Goal: Task Accomplishment & Management: Use online tool/utility

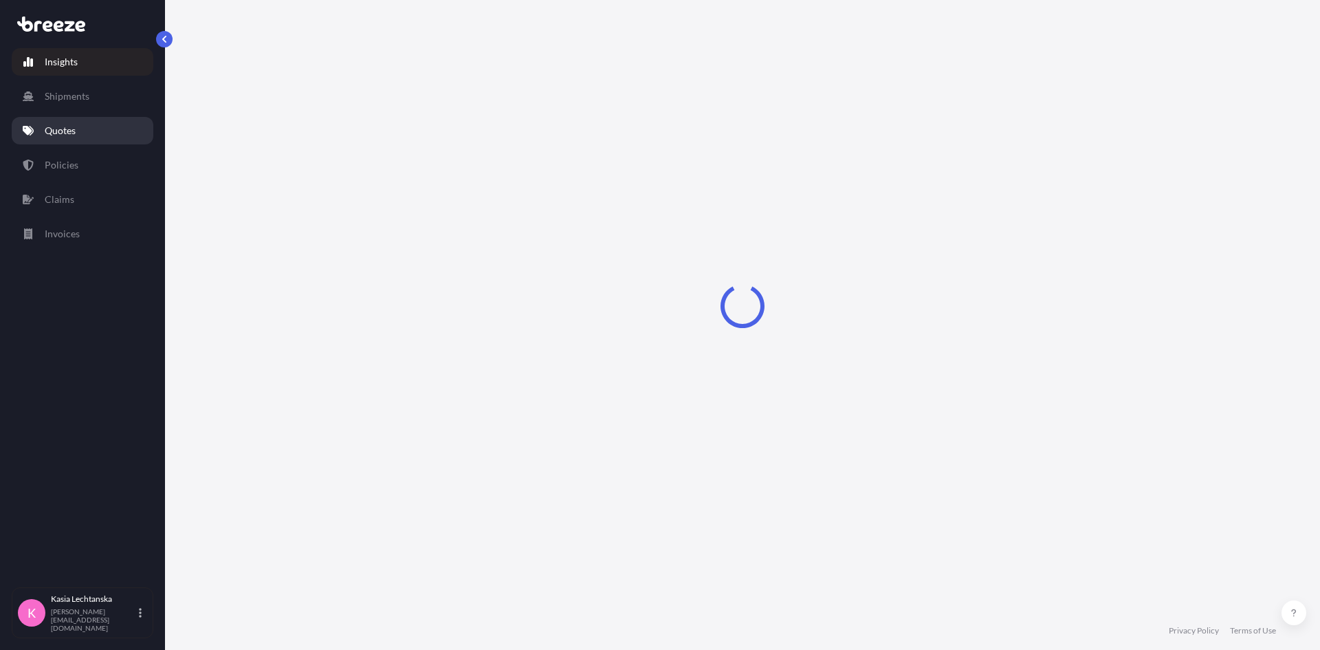
select select "2025"
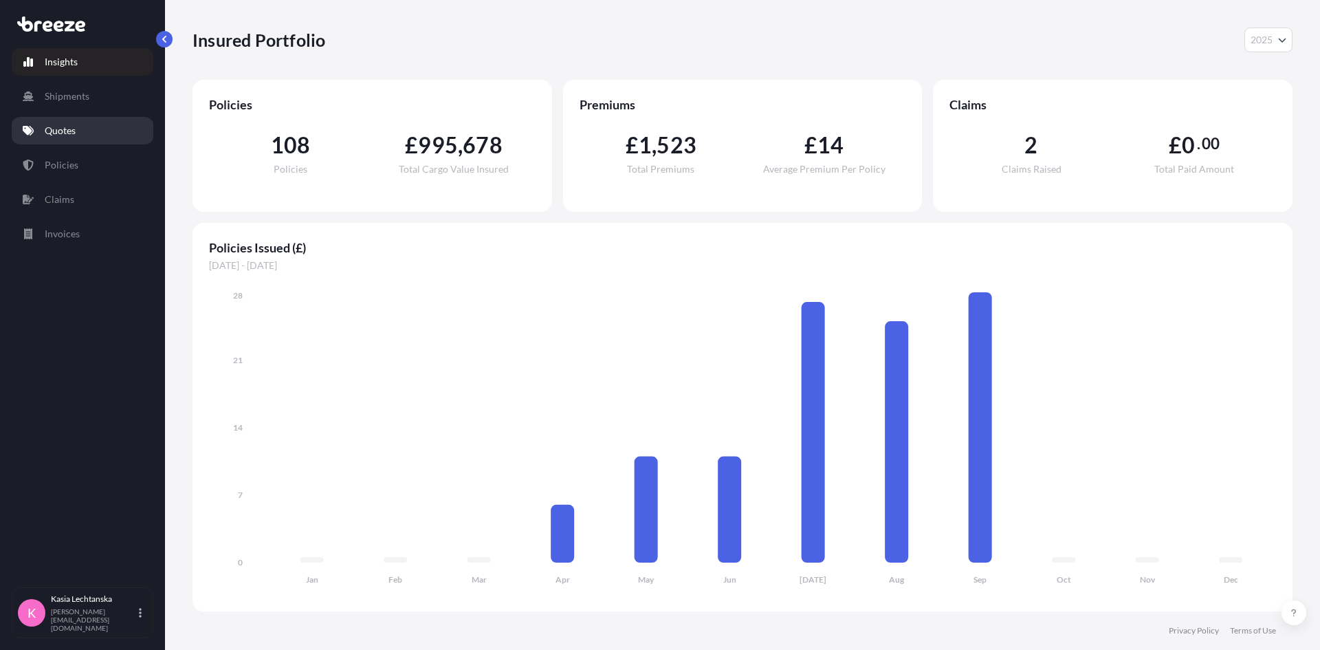
click at [90, 124] on link "Quotes" at bounding box center [83, 131] width 142 height 28
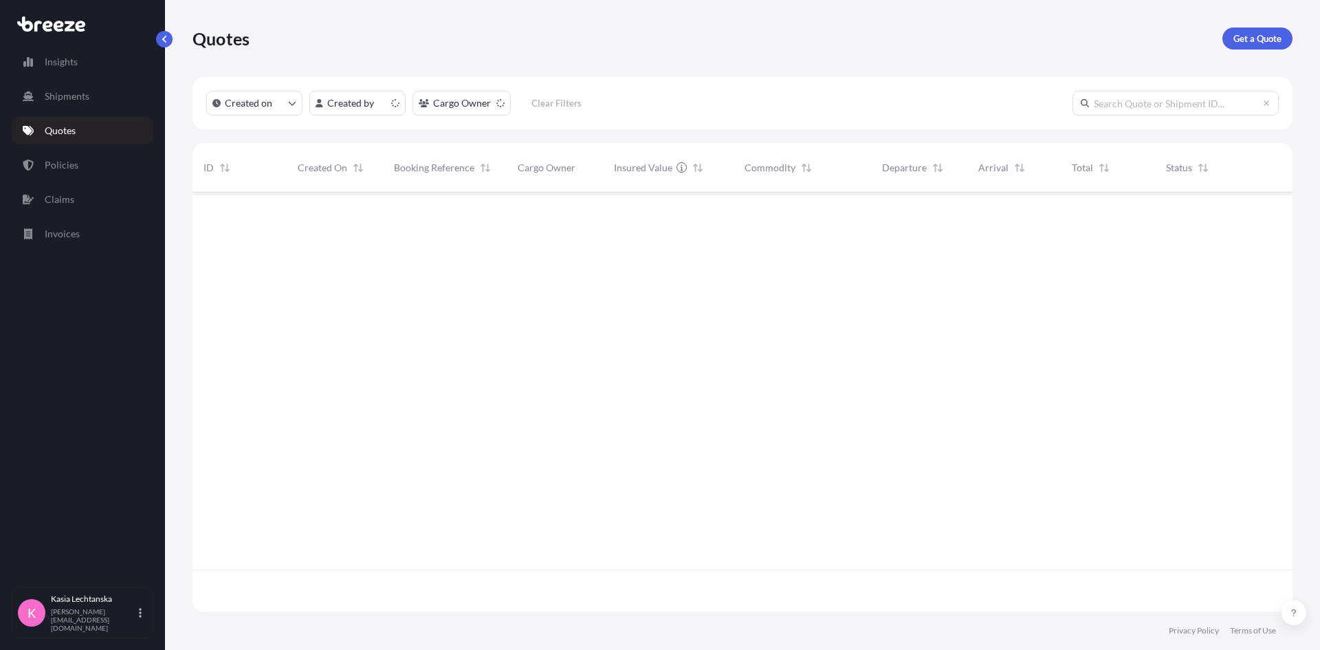
scroll to position [416, 1090]
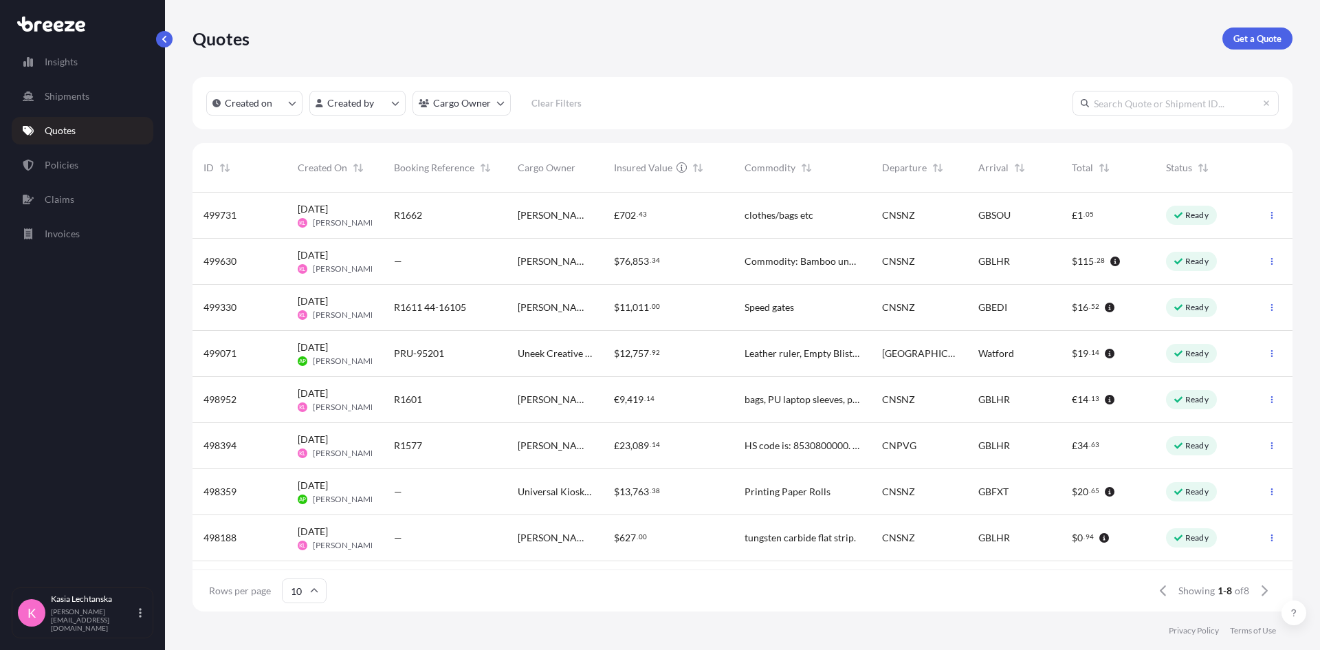
click at [453, 540] on div "—" at bounding box center [445, 538] width 102 height 14
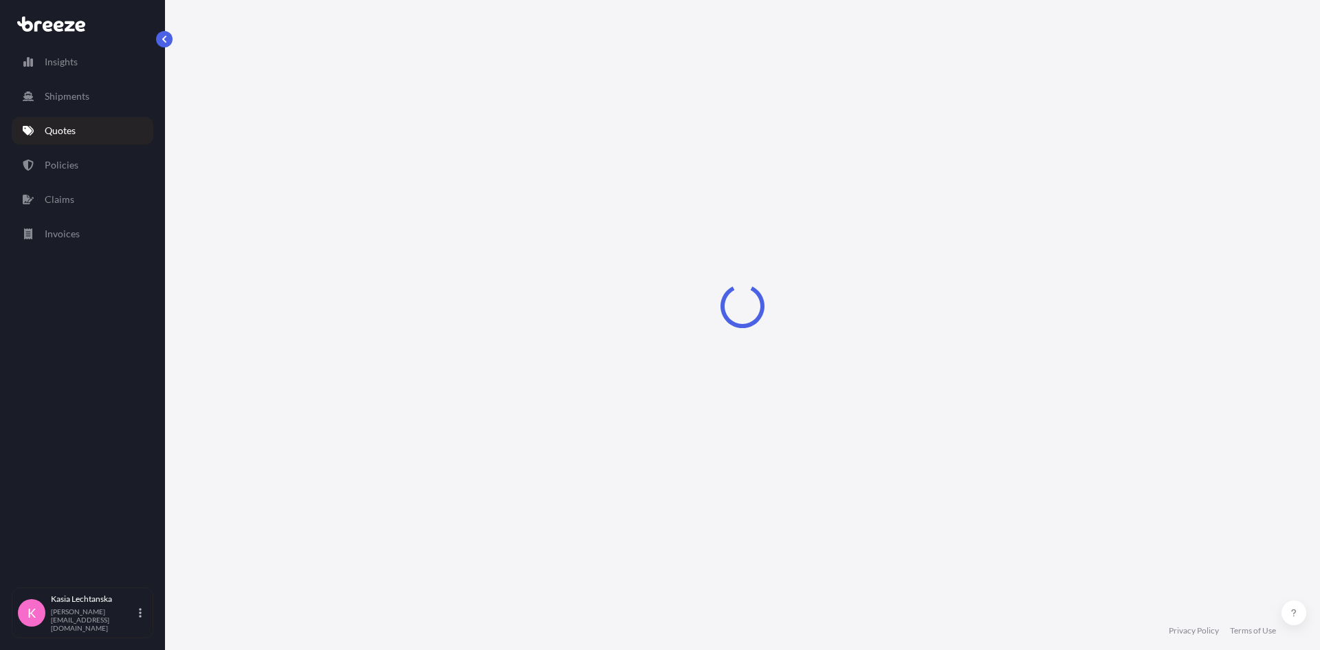
select select "Road"
select select "Air"
select select "Road"
select select "1"
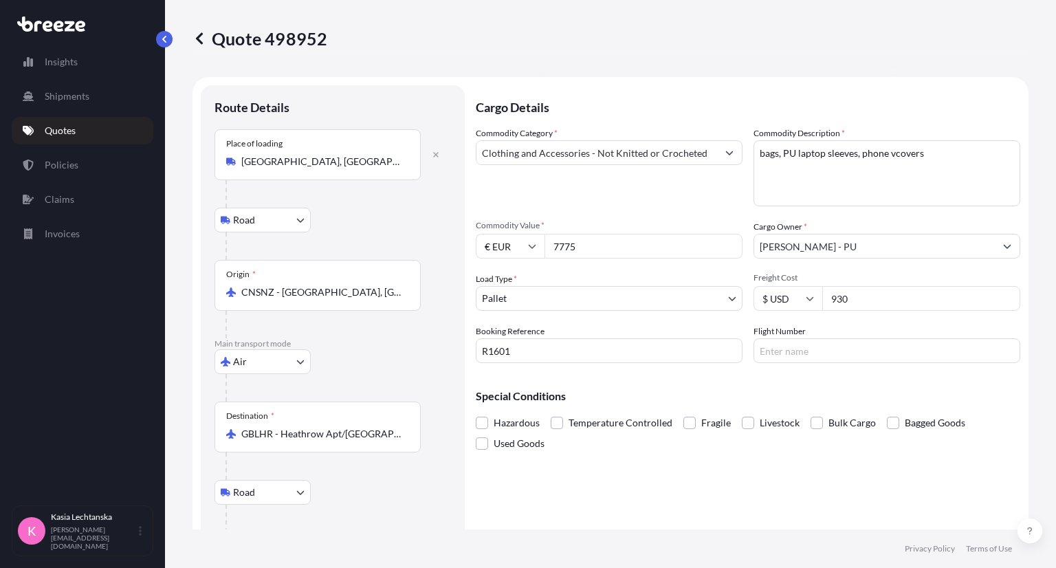
select select "Road"
select select "Air"
select select "Road"
select select "1"
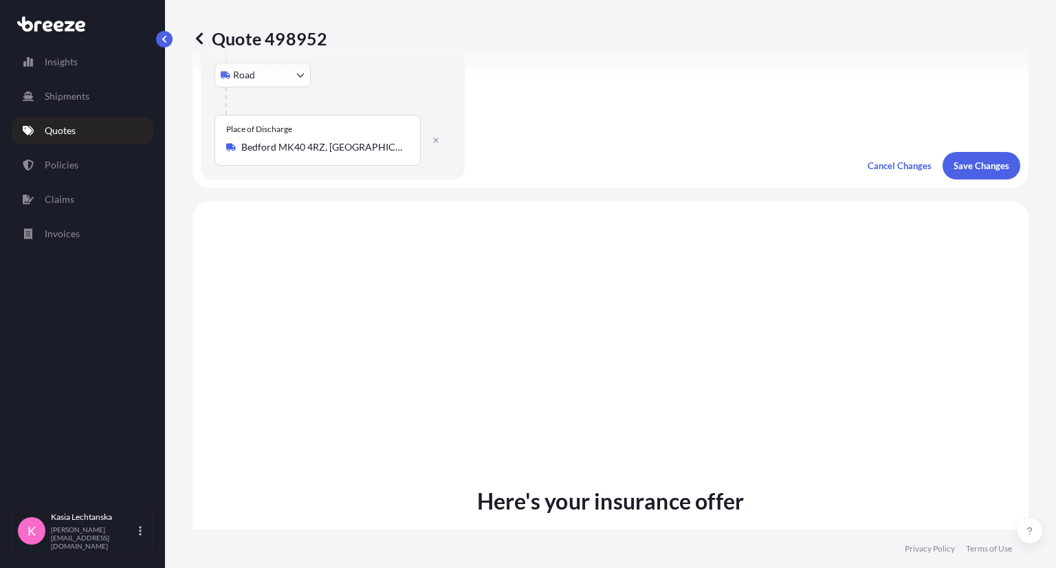
scroll to position [413, 0]
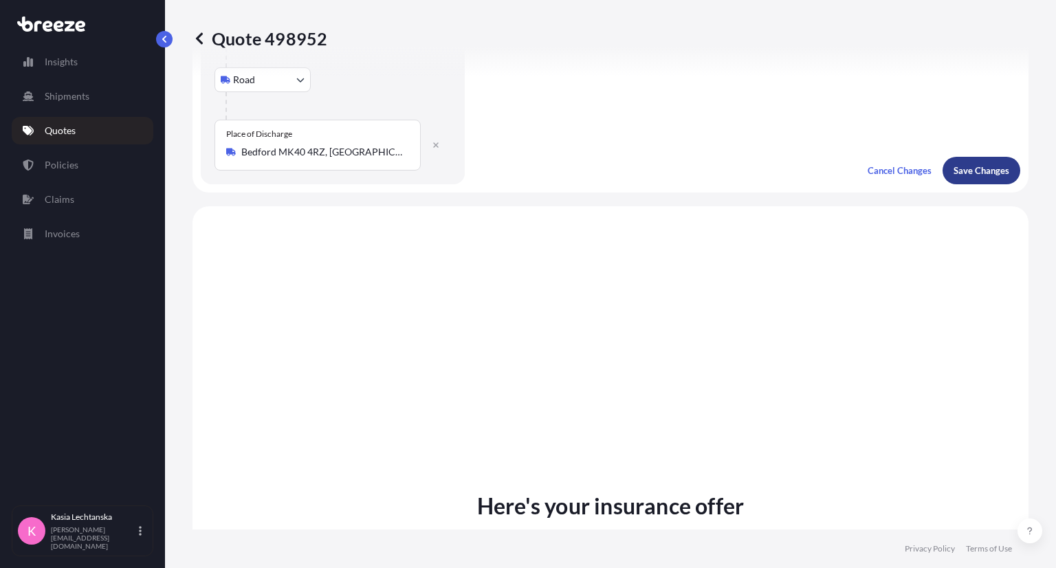
click at [979, 171] on p "Save Changes" at bounding box center [982, 171] width 56 height 14
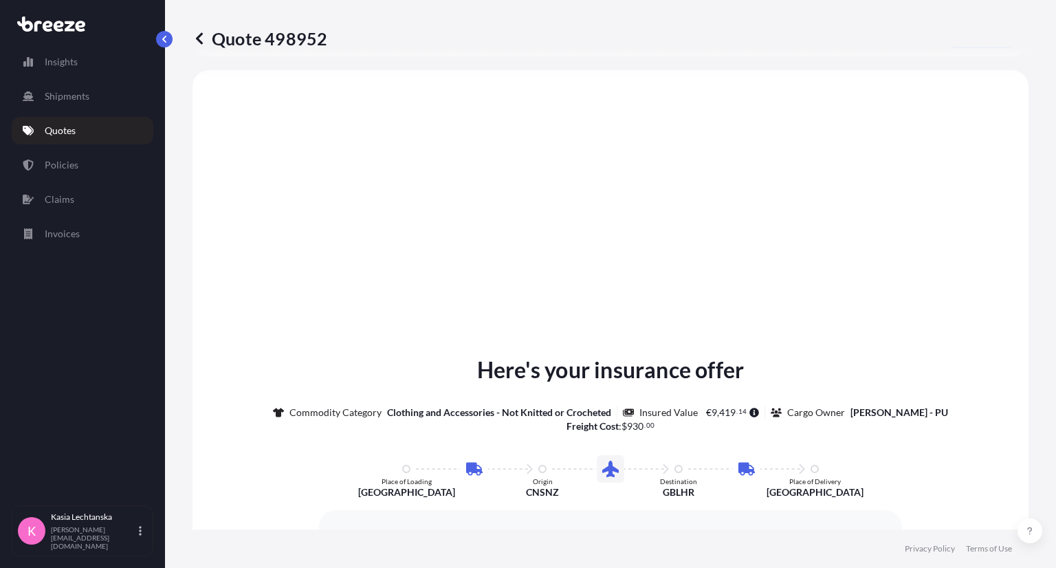
select select "Road"
select select "Air"
select select "Road"
select select "1"
